Goal: Task Accomplishment & Management: Manage account settings

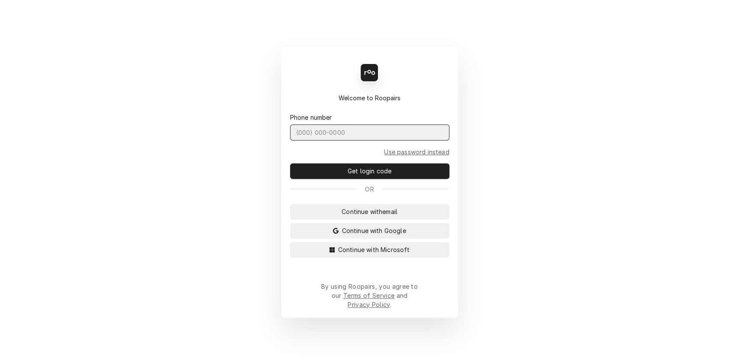
click at [324, 141] on input "Dynamic Content Wrapper" at bounding box center [369, 133] width 159 height 16
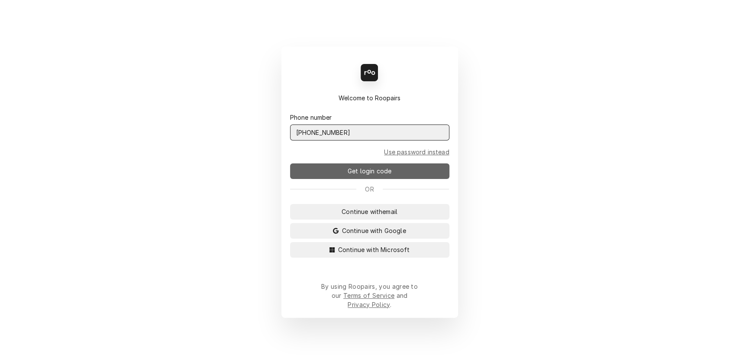
type input "(401) 580-0829"
click at [436, 178] on button "Get login code" at bounding box center [369, 172] width 159 height 16
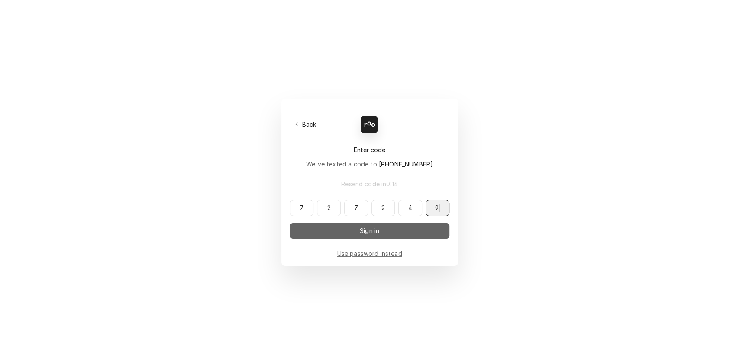
type input "727249"
click at [429, 225] on button "Sign in" at bounding box center [369, 231] width 159 height 16
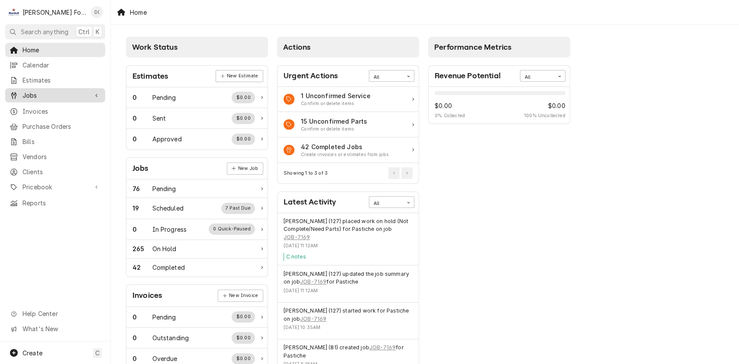
click at [39, 91] on span "Jobs" at bounding box center [55, 95] width 65 height 9
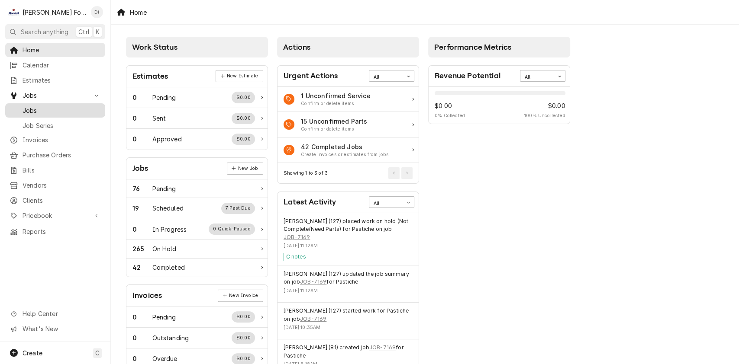
click at [33, 110] on span "Jobs" at bounding box center [62, 110] width 78 height 9
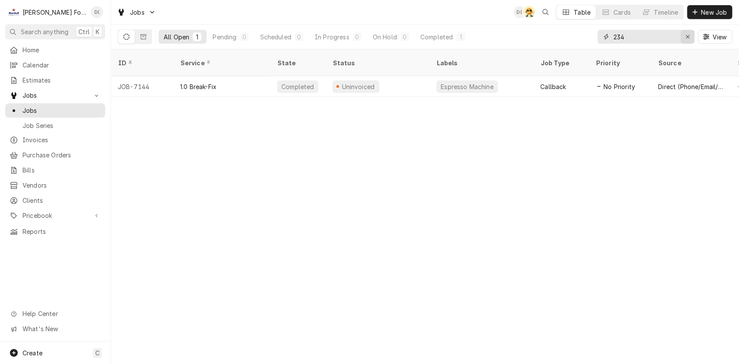
click at [685, 35] on icon "Erase input" at bounding box center [687, 37] width 5 height 6
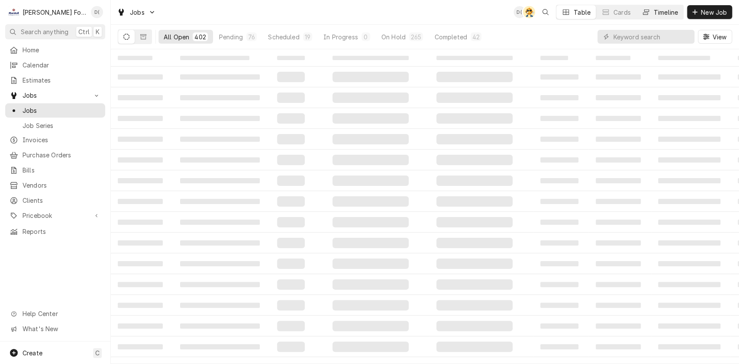
click at [661, 16] on div "Timeline" at bounding box center [665, 12] width 24 height 9
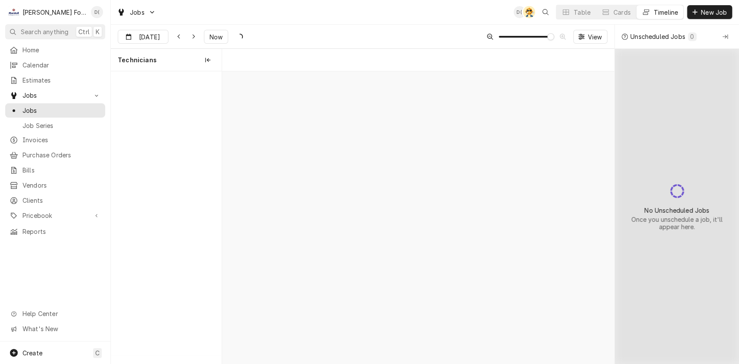
scroll to position [0, 7765]
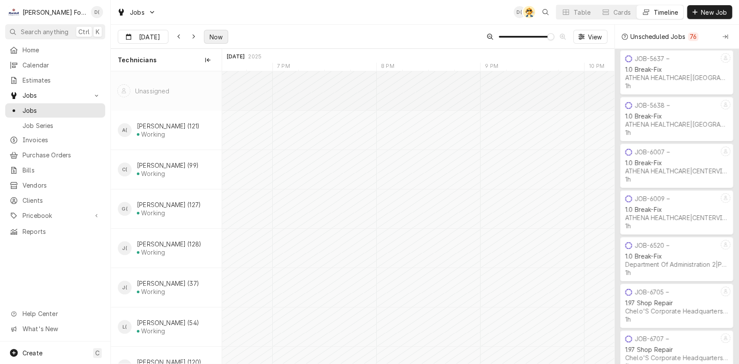
click at [216, 37] on span "Now" at bounding box center [216, 36] width 16 height 9
click at [177, 37] on icon "Dynamic Content Wrapper" at bounding box center [179, 37] width 4 height 6
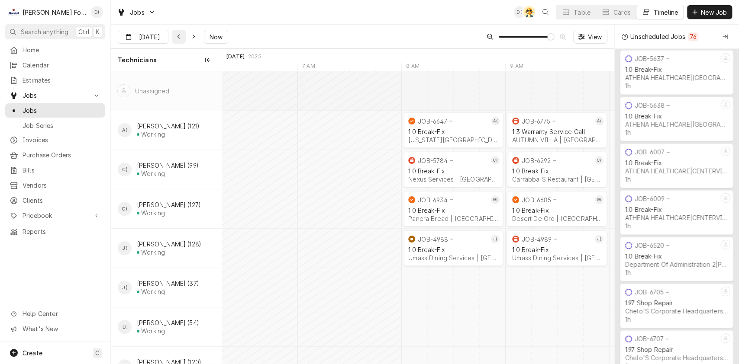
click at [176, 37] on div "Dynamic Content Wrapper" at bounding box center [178, 36] width 9 height 9
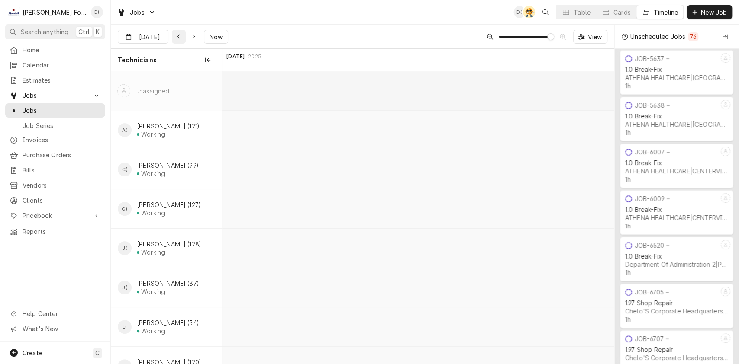
scroll to position [0, 2158]
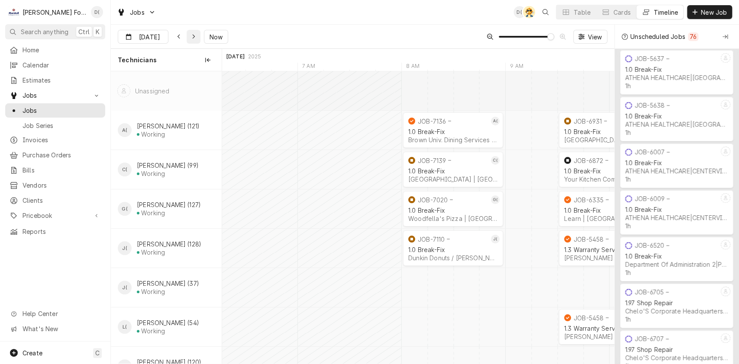
click at [193, 37] on icon "Dynamic Content Wrapper" at bounding box center [193, 37] width 3 height 5
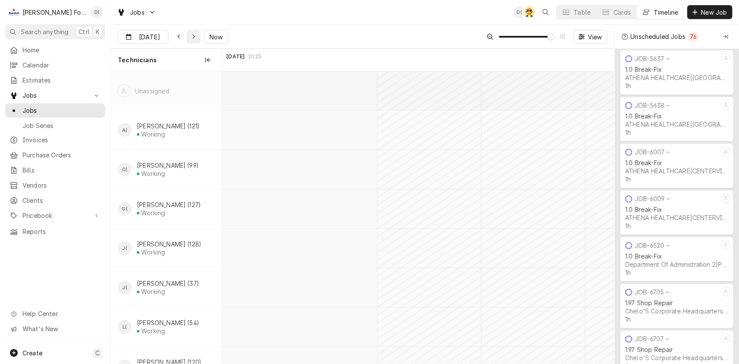
scroll to position [0, 0]
type input "Aug 30"
